Goal: Task Accomplishment & Management: Use online tool/utility

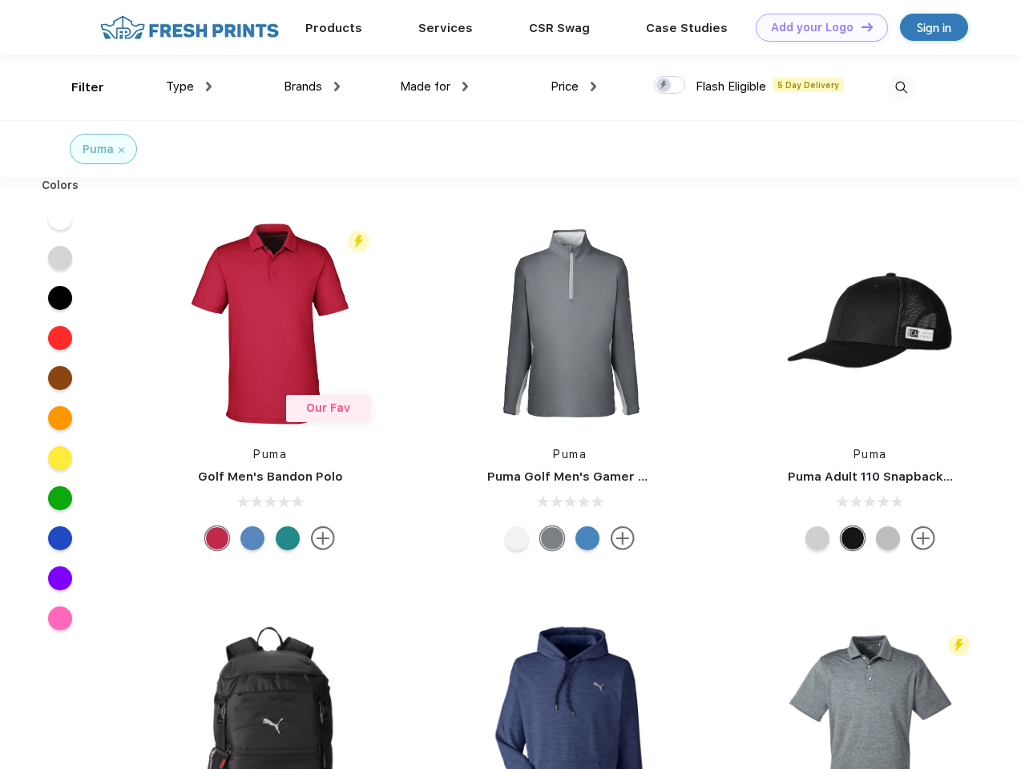
click at [815, 27] on link "Add your Logo Design Tool" at bounding box center [821, 28] width 132 height 28
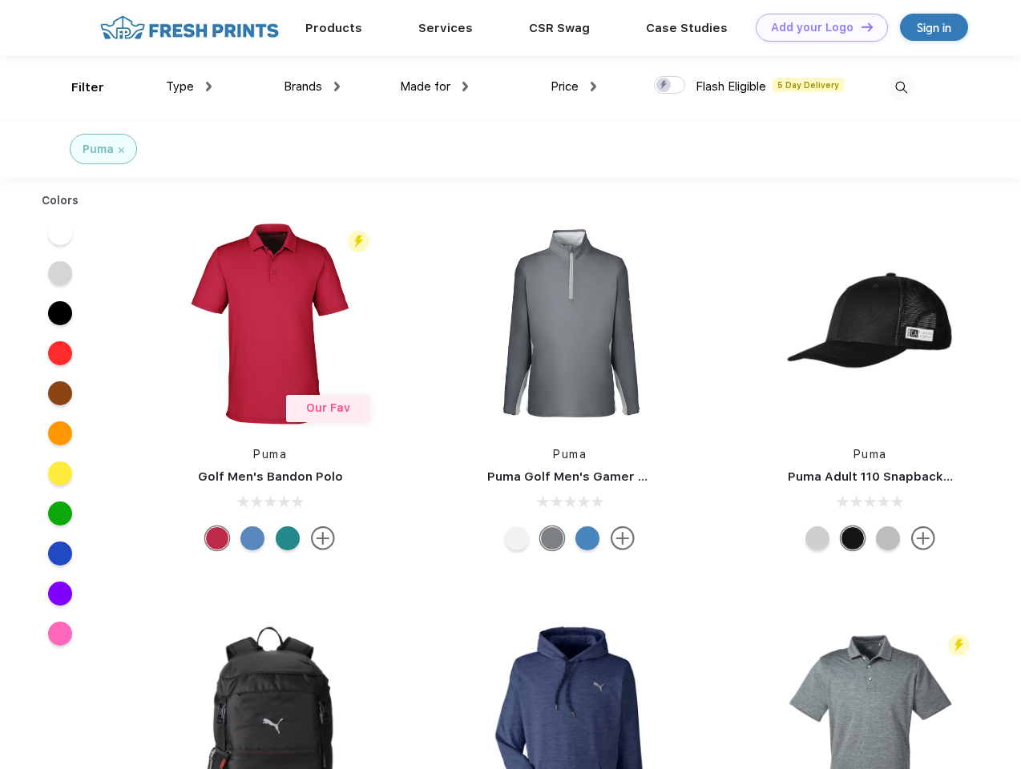
click at [0, 0] on div "Design Tool" at bounding box center [0, 0] width 0 height 0
click at [860, 26] on link "Add your Logo Design Tool" at bounding box center [821, 28] width 132 height 28
click at [77, 87] on div "Filter" at bounding box center [87, 88] width 33 height 18
click at [189, 87] on span "Type" at bounding box center [180, 86] width 28 height 14
click at [312, 87] on span "Brands" at bounding box center [303, 86] width 38 height 14
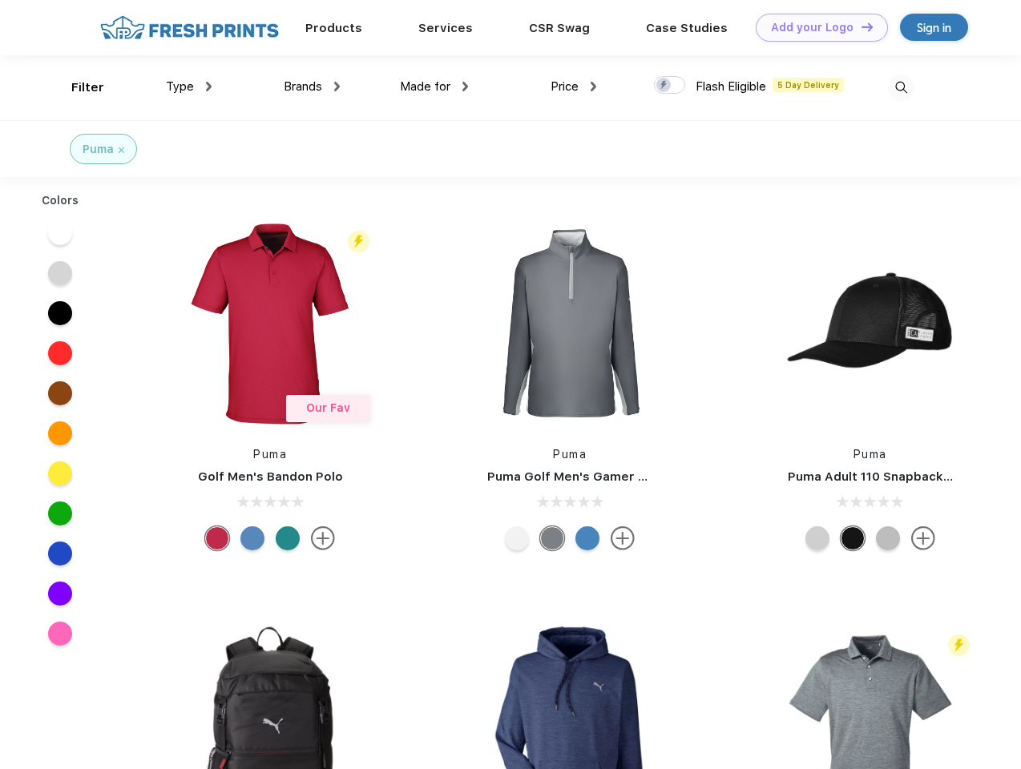
click at [434, 87] on span "Made for" at bounding box center [425, 86] width 50 height 14
click at [574, 87] on span "Price" at bounding box center [564, 86] width 28 height 14
click at [670, 86] on div at bounding box center [669, 85] width 31 height 18
click at [664, 86] on input "checkbox" at bounding box center [659, 80] width 10 height 10
click at [900, 87] on img at bounding box center [901, 87] width 26 height 26
